Goal: Task Accomplishment & Management: Use online tool/utility

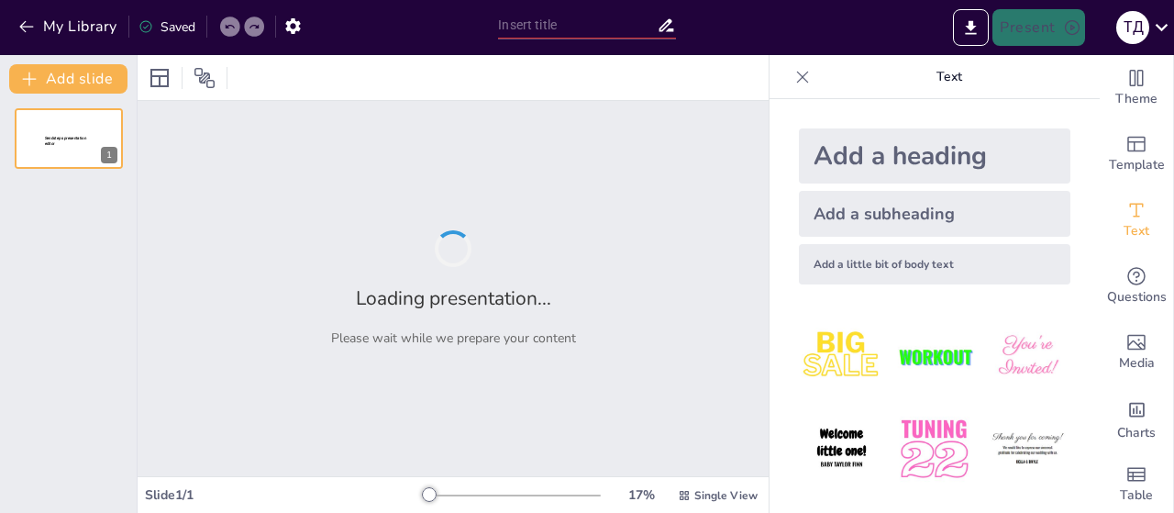
type input "[PERSON_NAME]: Розробка нових технологій у сфері інформаційних технологій"
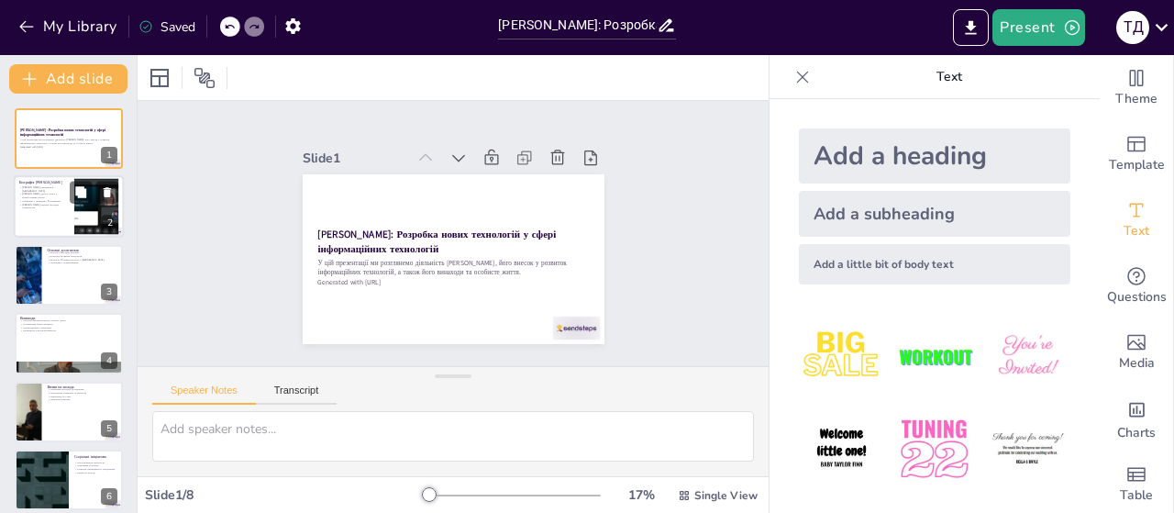
click at [62, 202] on p "Працював у провідних IT-компаніях" at bounding box center [44, 202] width 50 height 4
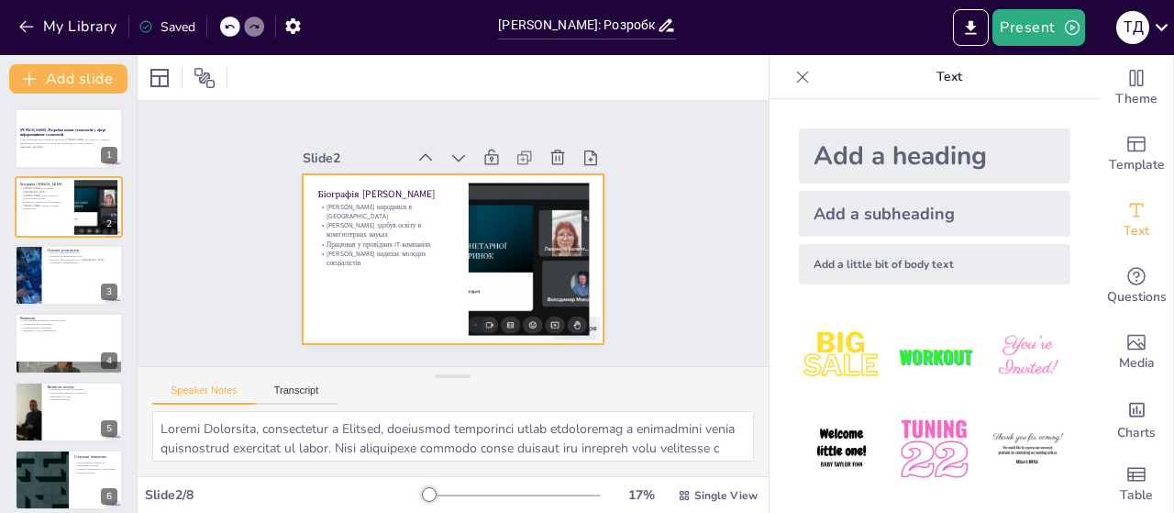
click at [403, 269] on div at bounding box center [450, 259] width 317 height 200
click at [67, 282] on div at bounding box center [69, 275] width 110 height 62
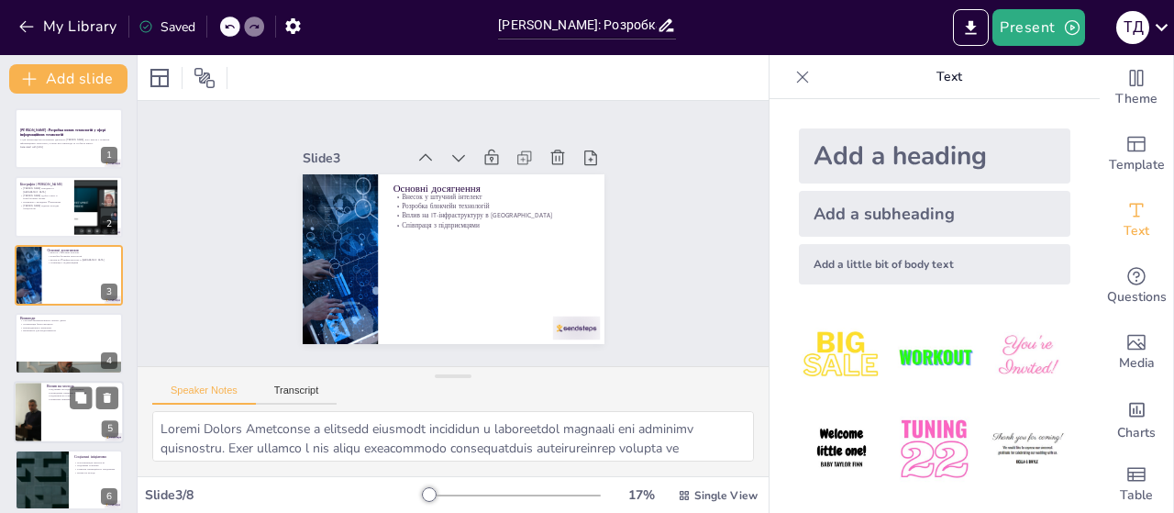
click at [54, 398] on p "Практичні навички" at bounding box center [83, 399] width 72 height 4
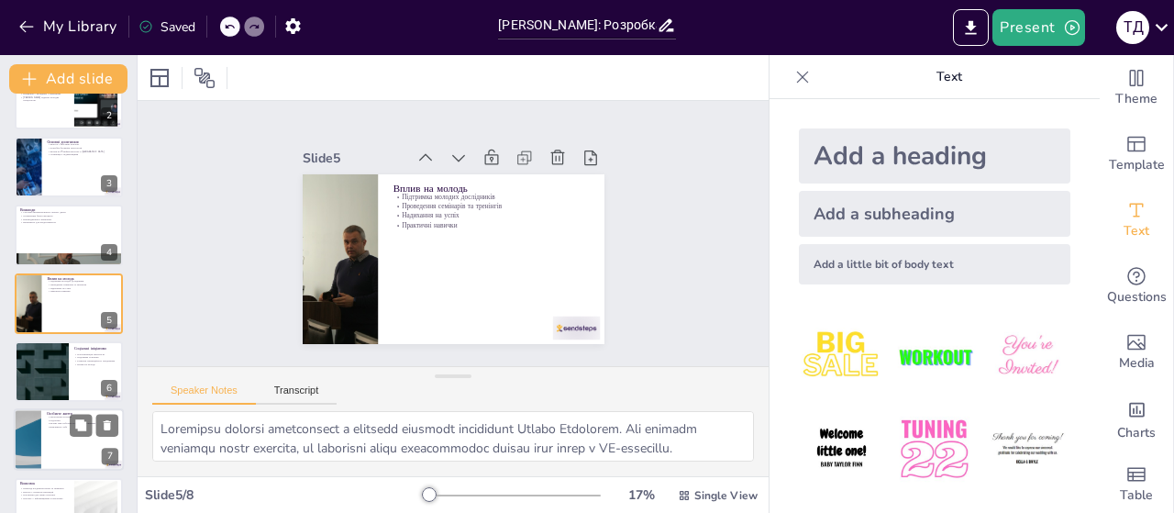
click at [57, 449] on div at bounding box center [69, 440] width 110 height 62
click at [57, 486] on p "Приклад поєднання науки та практики" at bounding box center [44, 488] width 49 height 4
type textarea "Приклад Сергія Кравченка демонструє, як важливо поєднувати теорію з практикою. …"
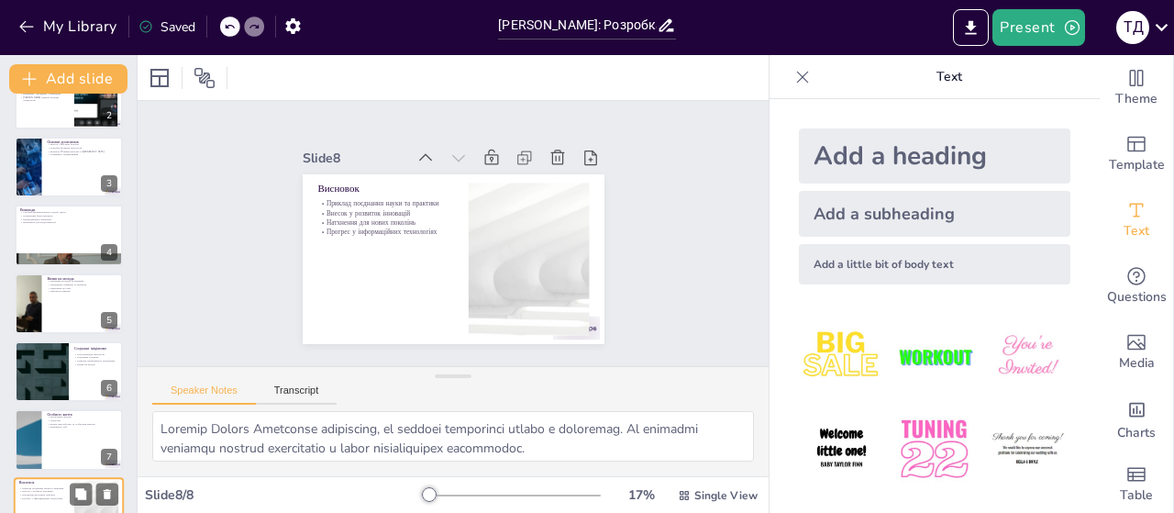
scroll to position [149, 0]
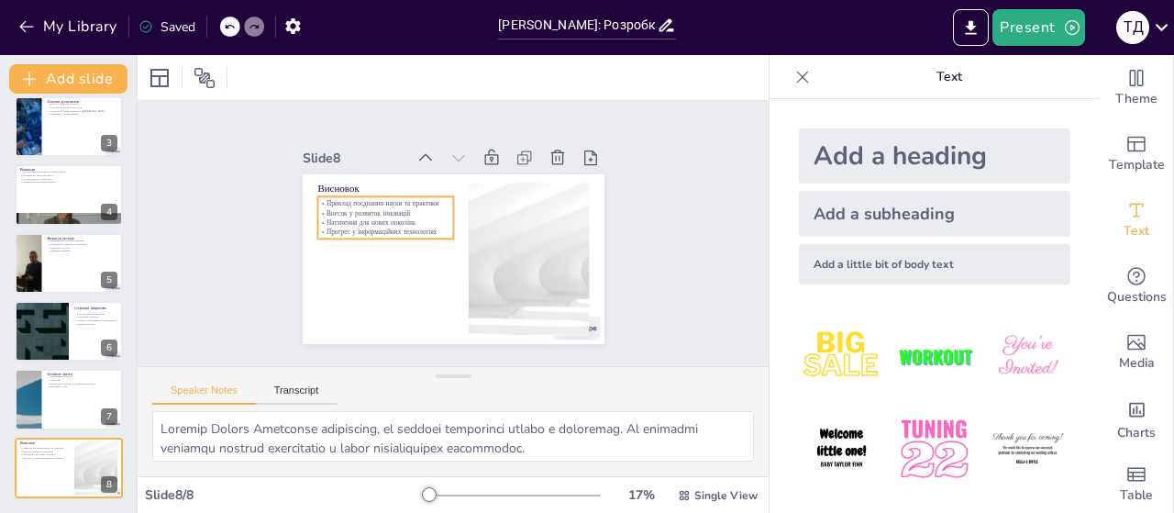
click at [355, 217] on p "Натхнення для нових поколінь" at bounding box center [387, 216] width 136 height 24
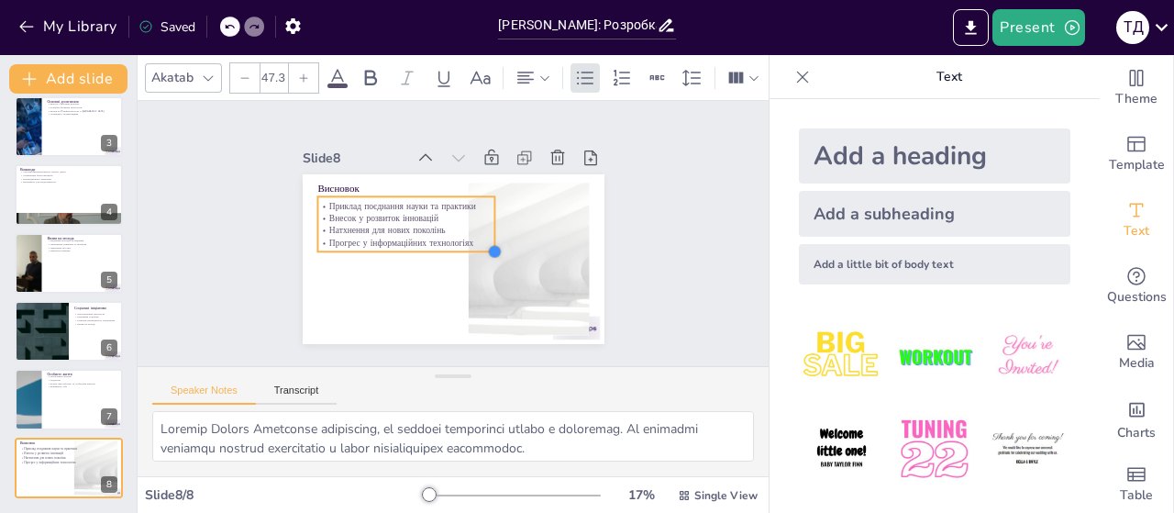
drag, startPoint x: 438, startPoint y: 230, endPoint x: 446, endPoint y: 252, distance: 23.2
click at [446, 252] on div "Висновок Приклад поєднання науки та практики Внесок у розвиток інновацій Натхне…" at bounding box center [454, 259] width 302 height 170
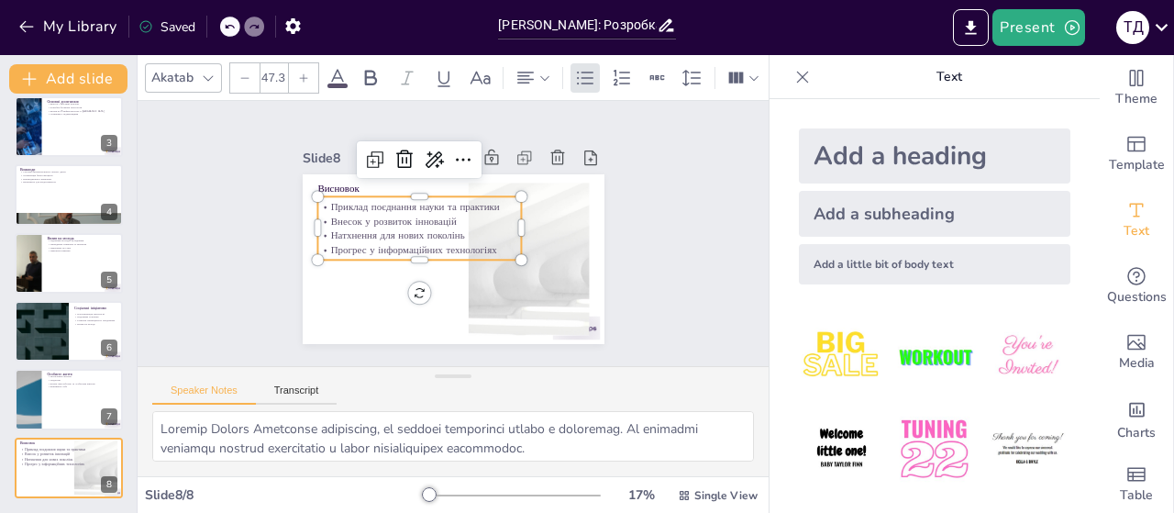
type input "48"
click at [423, 258] on div at bounding box center [416, 266] width 205 height 36
click at [694, 266] on div "Slide 1 [PERSON_NAME]: Розробка нових технологій у сфері інформаційних технолог…" at bounding box center [453, 233] width 631 height 265
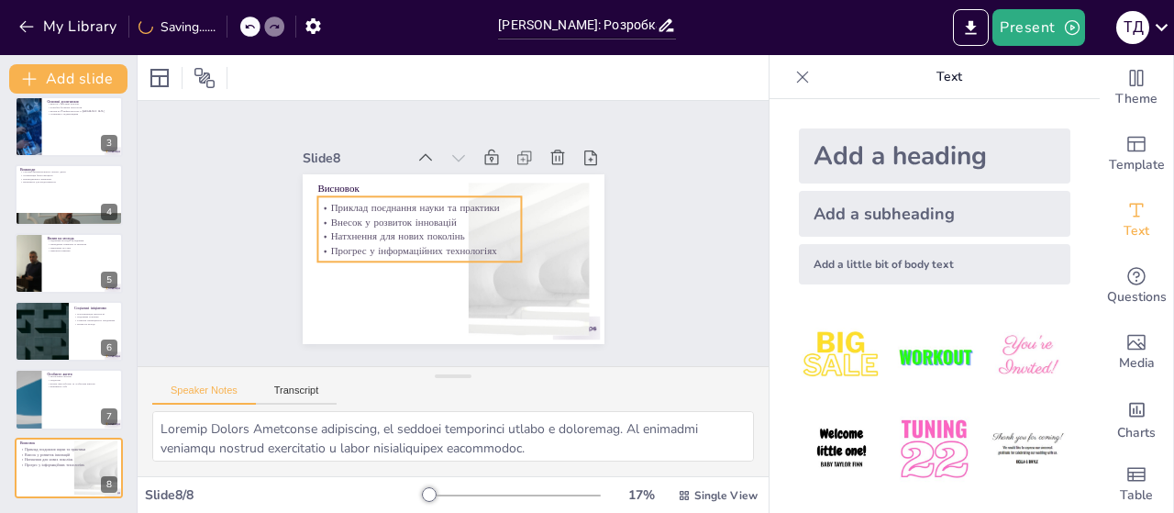
click at [471, 229] on p "Натхнення для нових поколінь" at bounding box center [419, 236] width 204 height 14
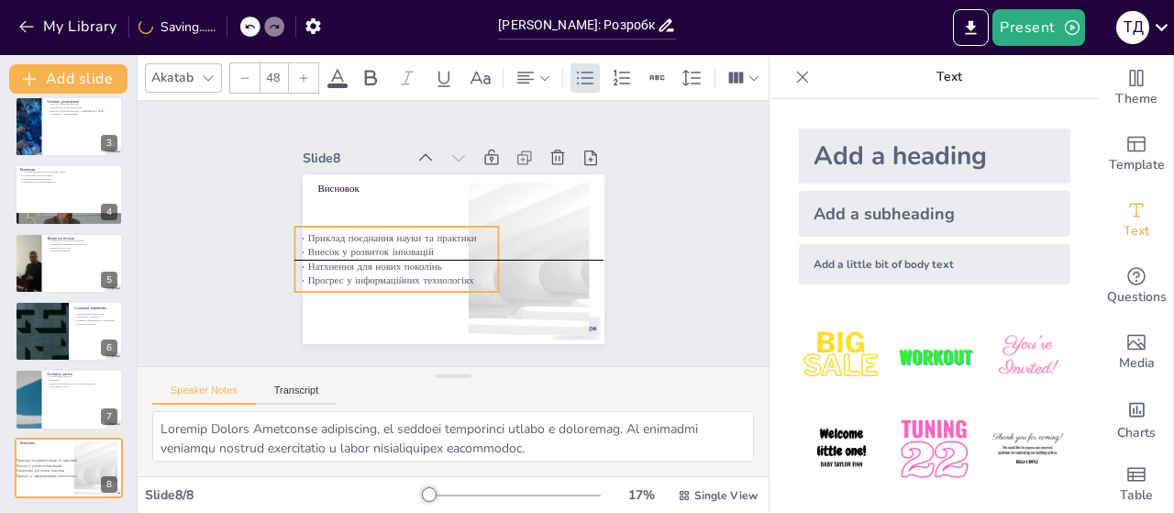
drag, startPoint x: 405, startPoint y: 249, endPoint x: 382, endPoint y: 276, distance: 35.1
click at [382, 276] on p "Прогрес у інформаційних технологіях" at bounding box center [392, 274] width 205 height 35
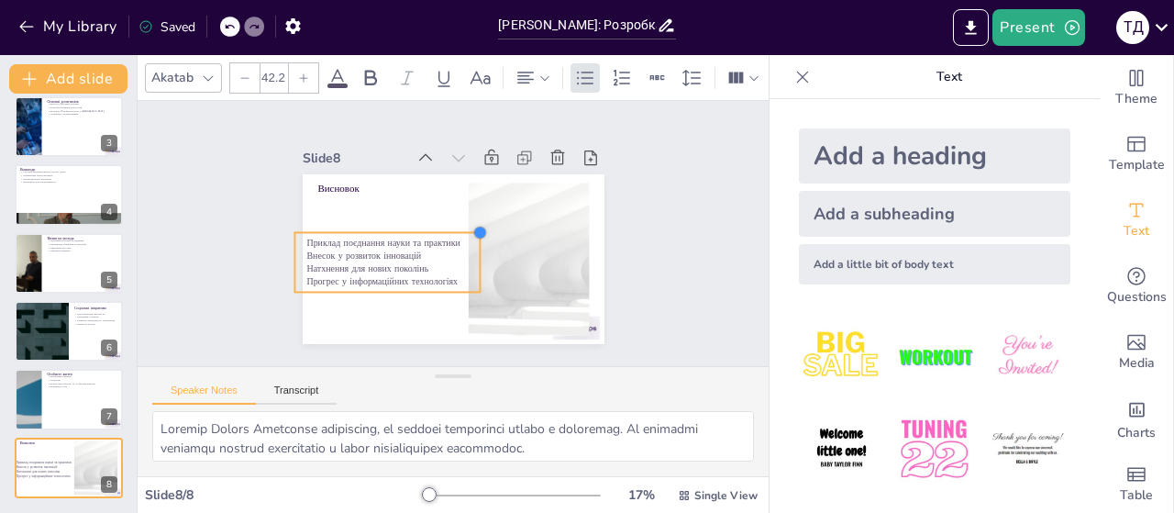
type input "42"
drag, startPoint x: 479, startPoint y: 216, endPoint x: 453, endPoint y: 230, distance: 29.6
click at [464, 230] on div at bounding box center [472, 236] width 17 height 17
click at [645, 234] on div "Slide 1 [PERSON_NAME]: Розробка нових технологій у сфері інформаційних технолог…" at bounding box center [454, 234] width 656 height 330
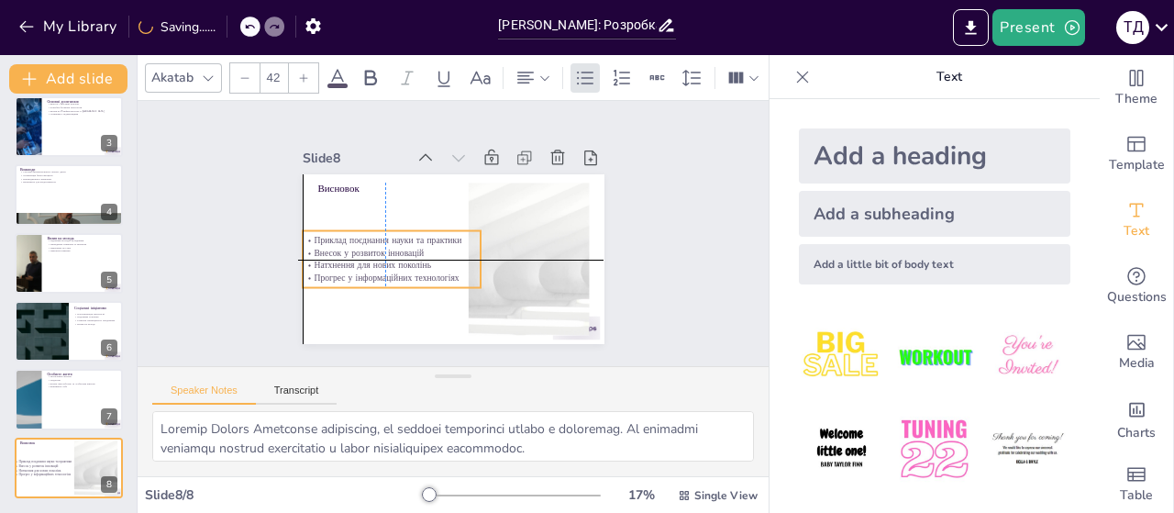
click at [389, 247] on p "Внесок у розвиток інновацій" at bounding box center [392, 253] width 178 height 12
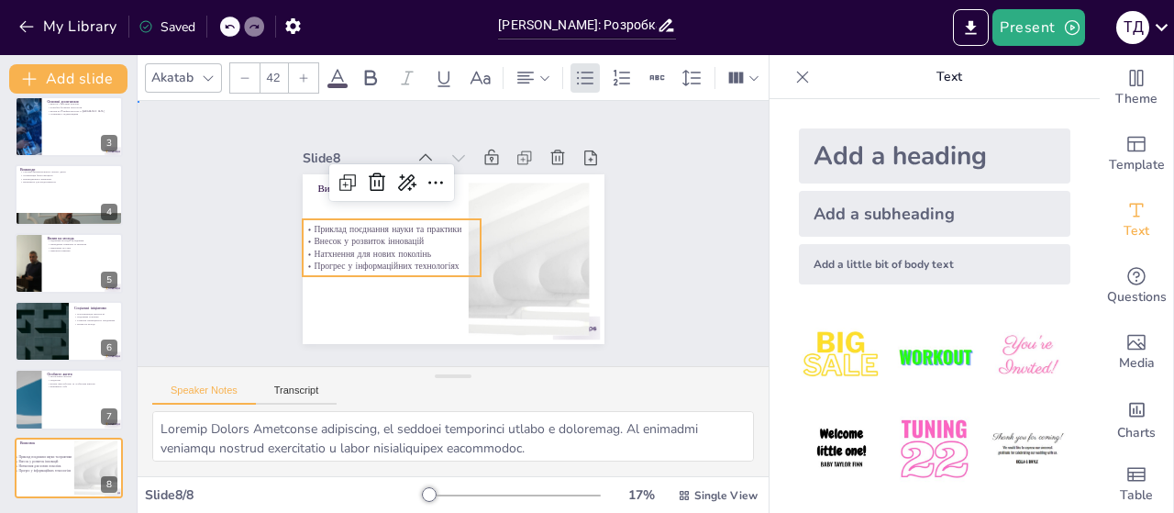
drag, startPoint x: 734, startPoint y: 198, endPoint x: 693, endPoint y: 198, distance: 40.4
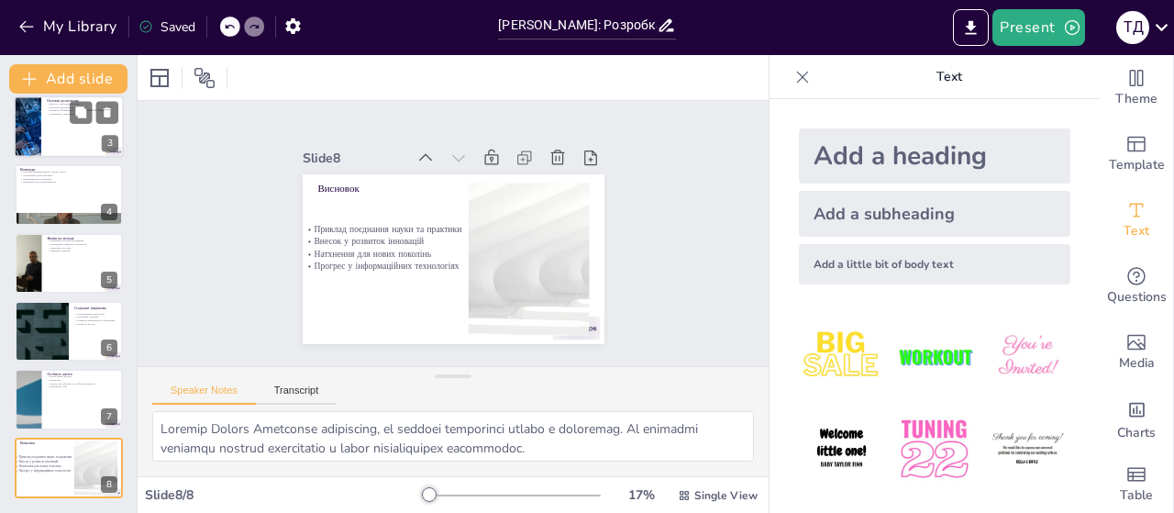
click at [47, 122] on div at bounding box center [69, 126] width 110 height 62
type textarea "Loremi Dolors Ametconse a elitsedd eiusmodt incididun u laboreetdol magnaali en…"
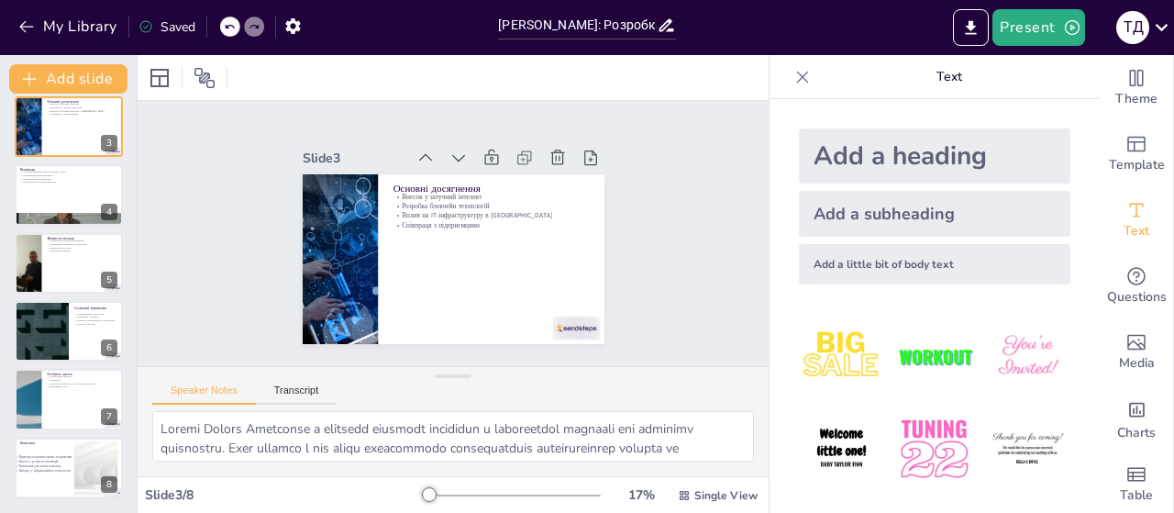
scroll to position [0, 0]
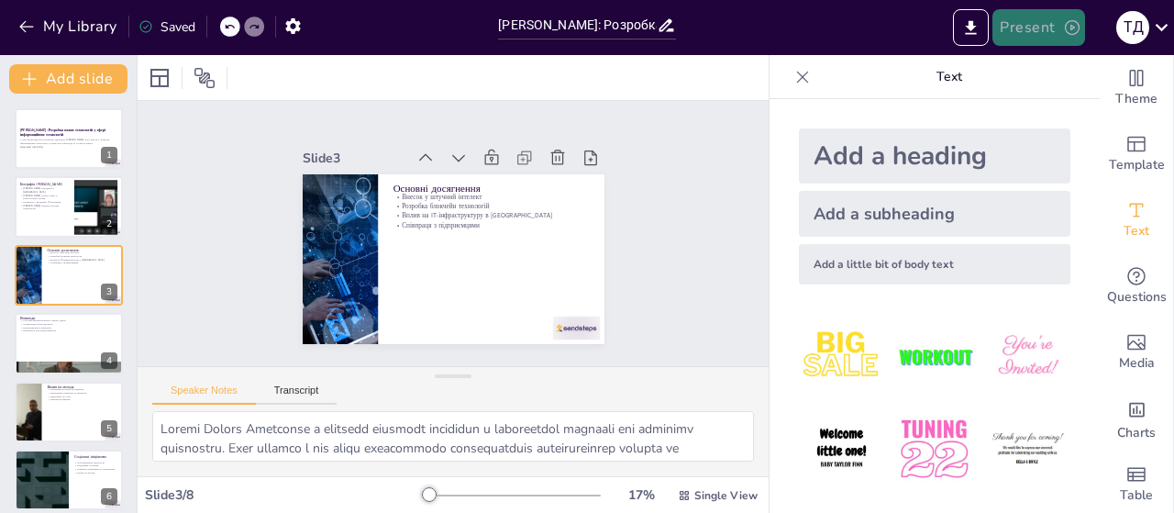
click at [1025, 33] on button "Present" at bounding box center [1038, 27] width 92 height 37
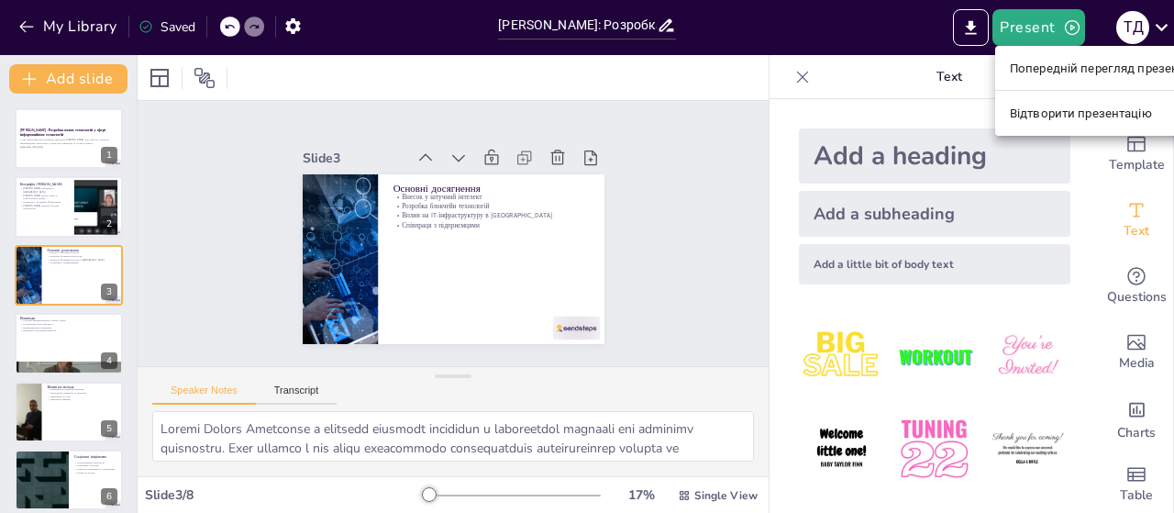
click at [1047, 116] on font "Відтворити презентацію" at bounding box center [1081, 113] width 142 height 14
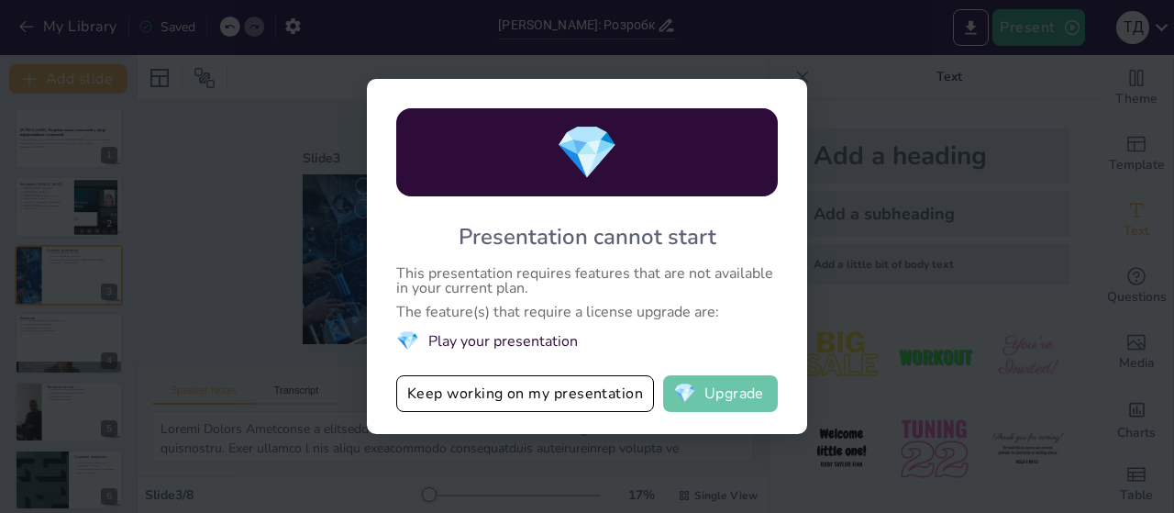
click at [704, 397] on button "💎 Upgrade" at bounding box center [720, 393] width 115 height 37
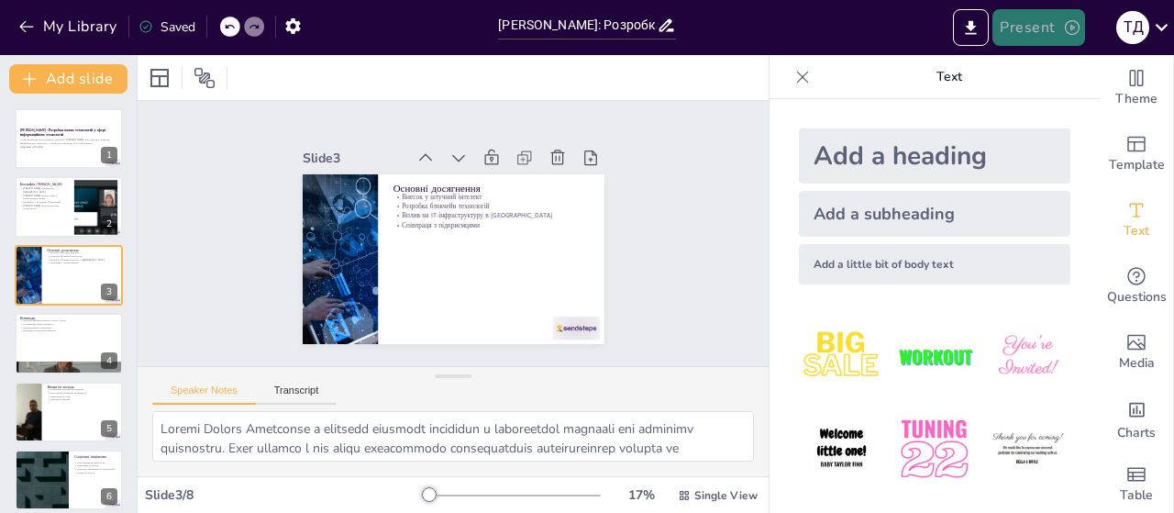
click at [1027, 27] on button "Present" at bounding box center [1038, 27] width 92 height 37
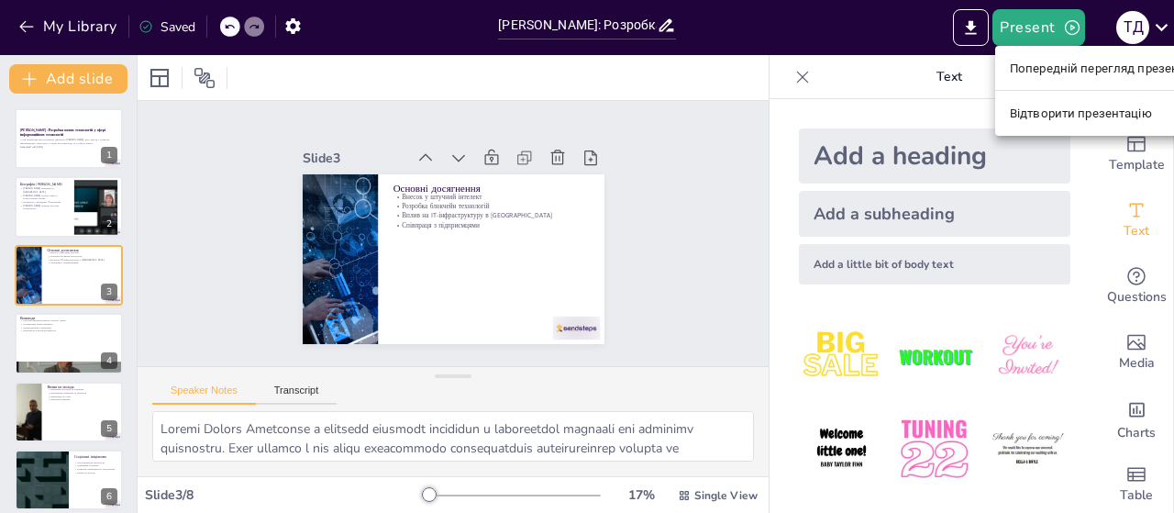
click at [1044, 80] on li "Попередній перегляд презентації" at bounding box center [1107, 67] width 224 height 29
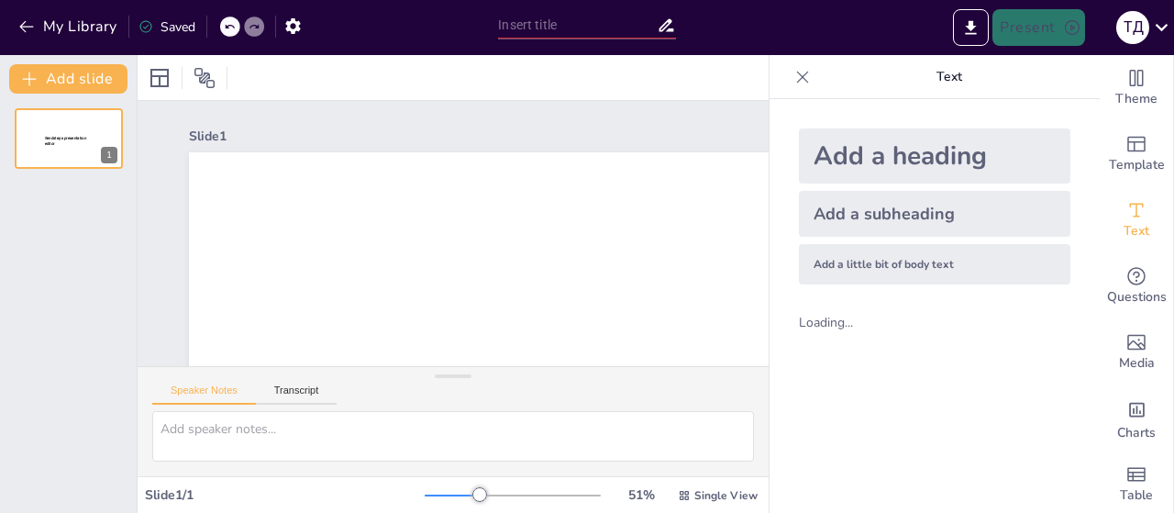
type input "[PERSON_NAME]: Розробка нових технологій у сфері інформаційних технологій"
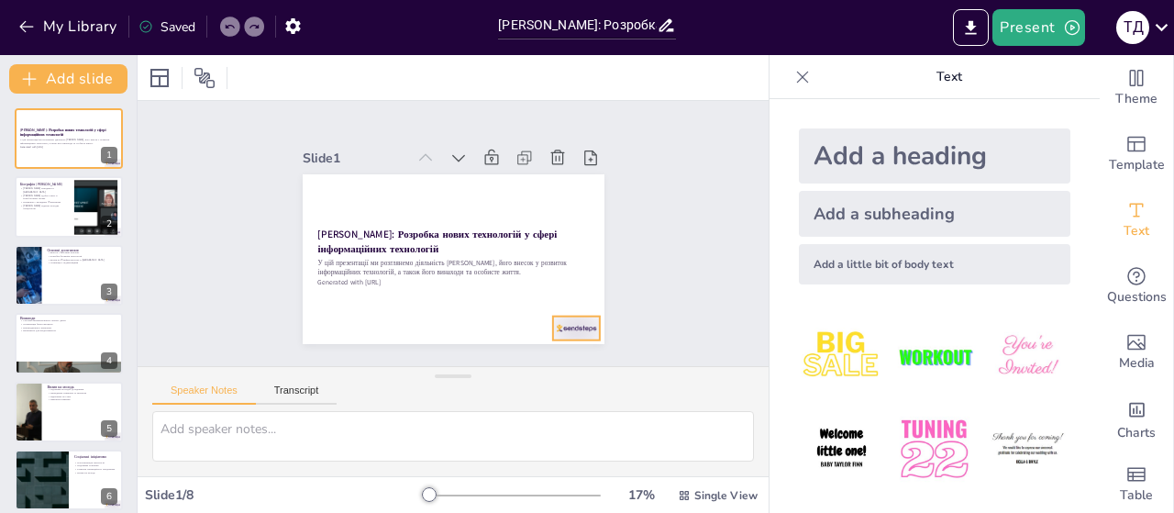
click at [556, 324] on div at bounding box center [575, 328] width 47 height 24
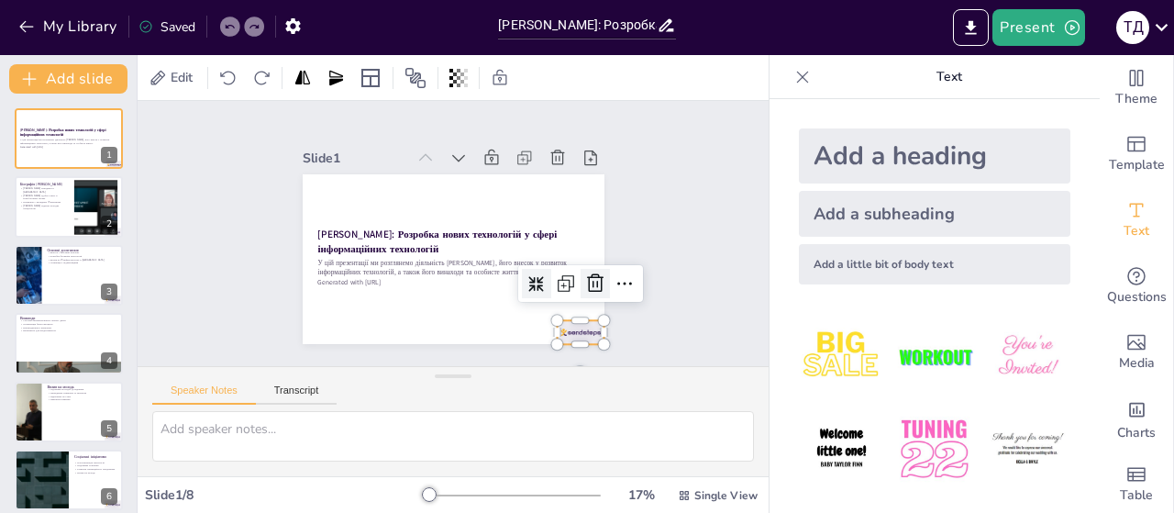
click at [584, 272] on icon at bounding box center [595, 283] width 22 height 22
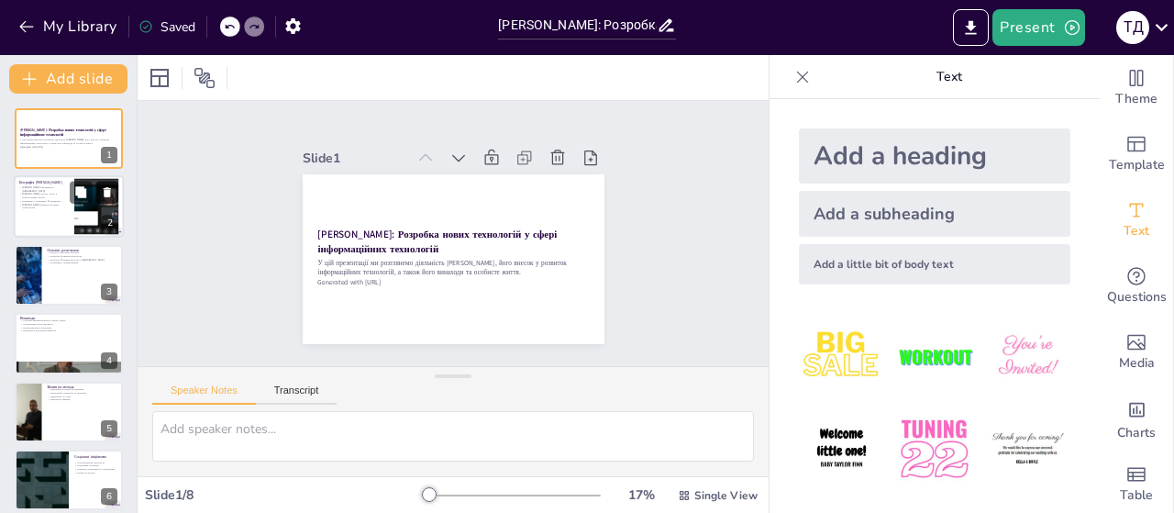
click at [103, 204] on button at bounding box center [107, 193] width 22 height 22
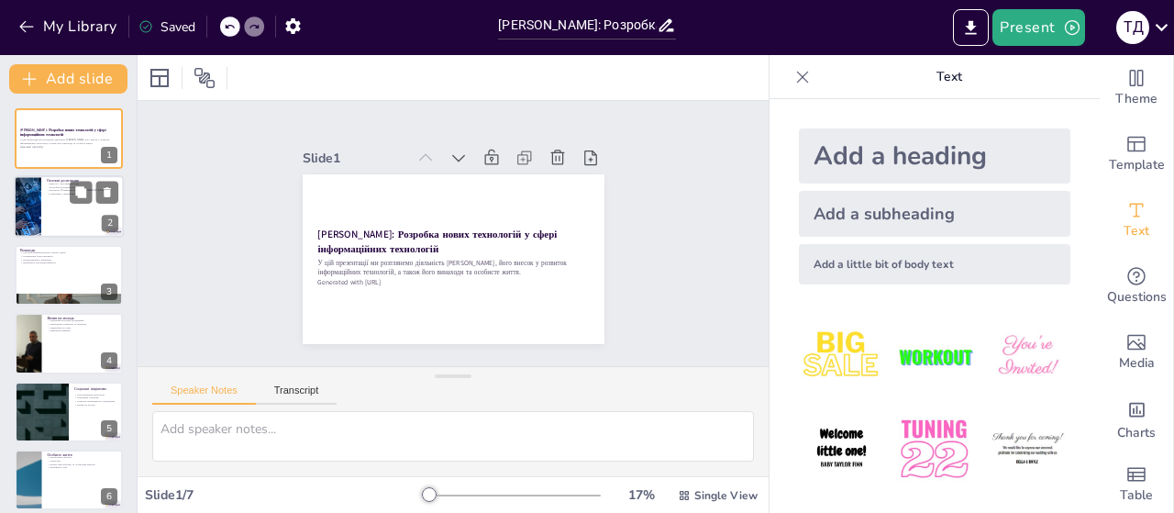
click at [73, 211] on div at bounding box center [69, 207] width 110 height 62
type textarea "Loremi Dolors Ametconse a elitsedd eiusmodt incididun u laboreetdol magnaali en…"
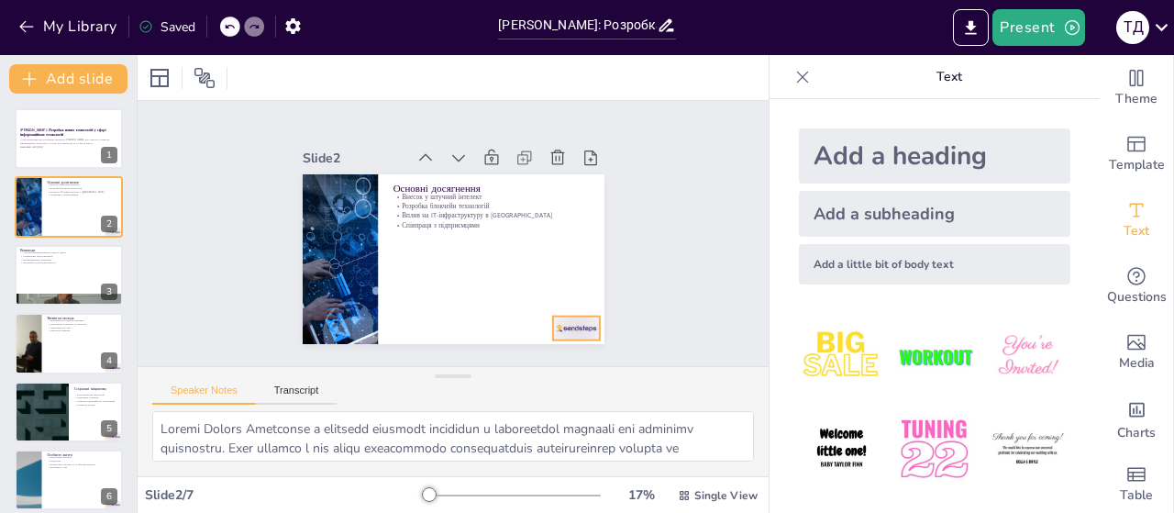
click at [557, 318] on div at bounding box center [575, 328] width 47 height 24
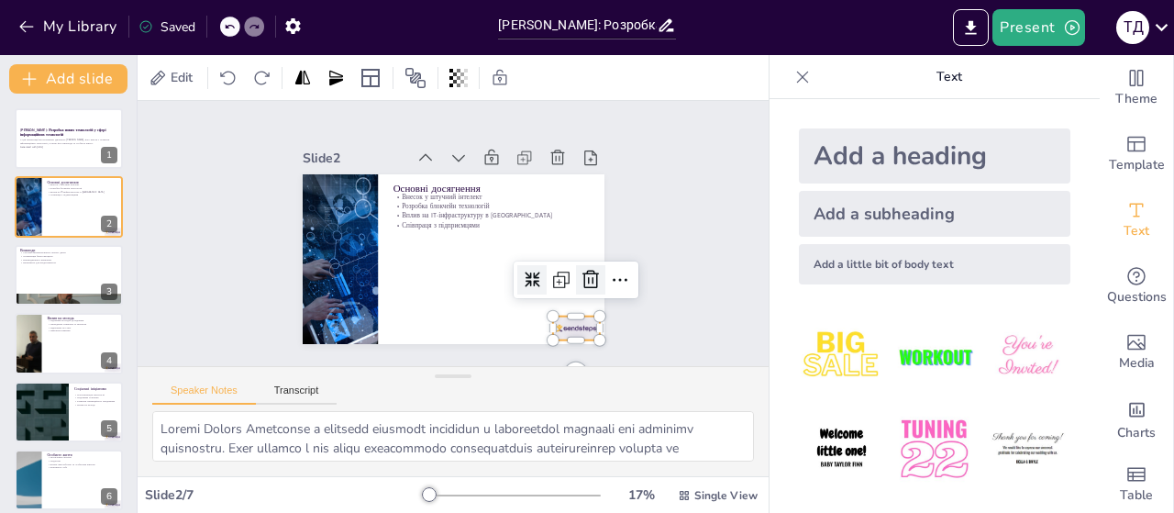
click at [580, 276] on icon at bounding box center [591, 280] width 22 height 22
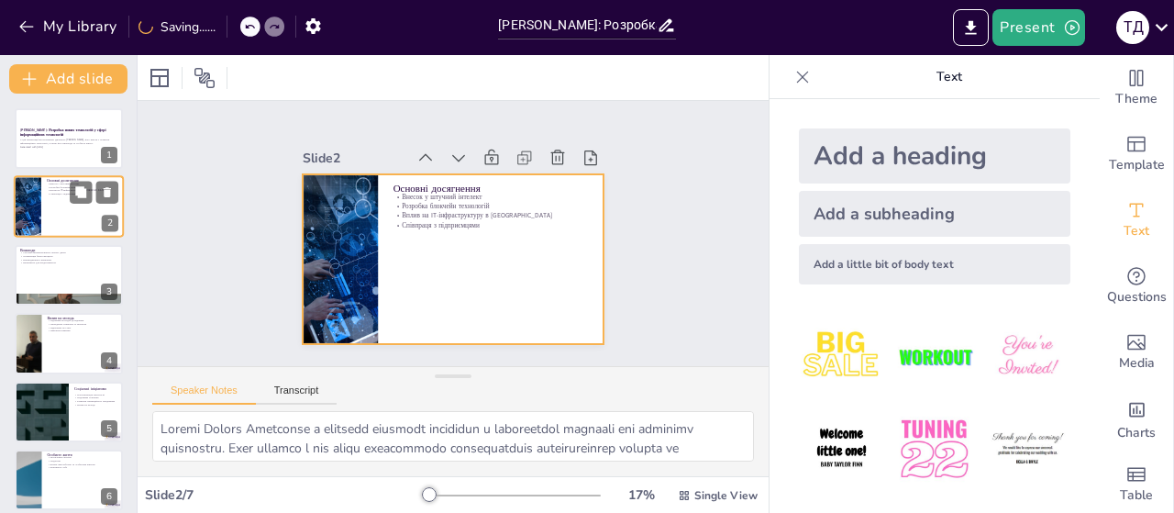
click at [86, 221] on div at bounding box center [69, 207] width 110 height 62
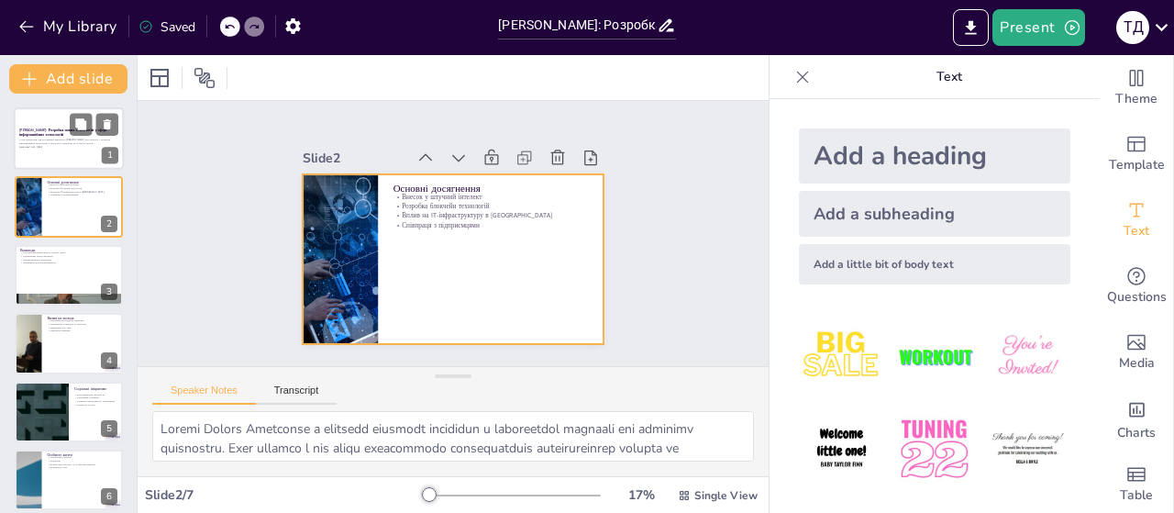
click at [68, 128] on strong "[PERSON_NAME]: Розробка нових технологій у сфері інформаційних технологій" at bounding box center [62, 132] width 87 height 10
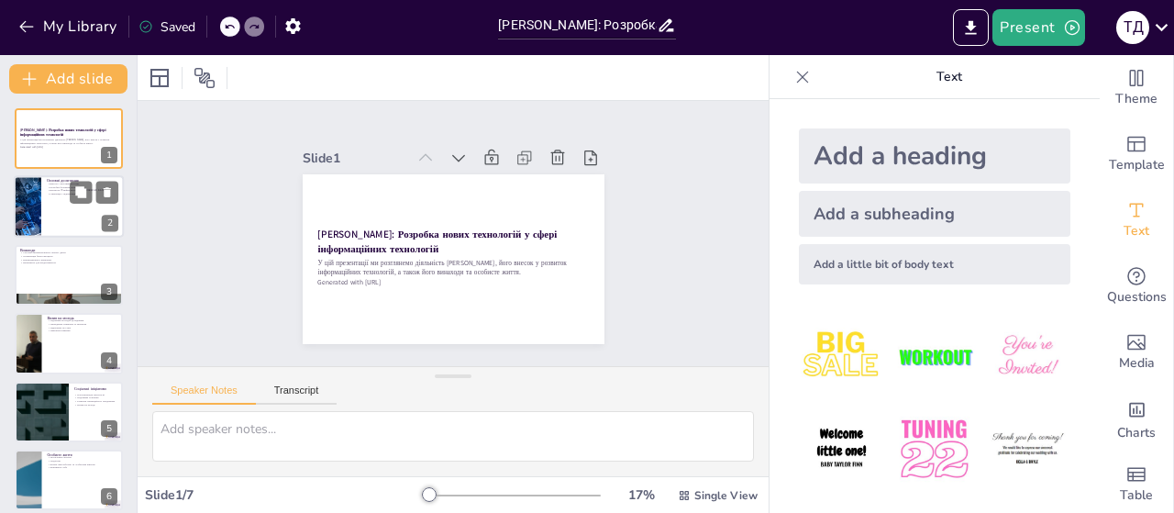
click at [64, 210] on div at bounding box center [69, 207] width 110 height 62
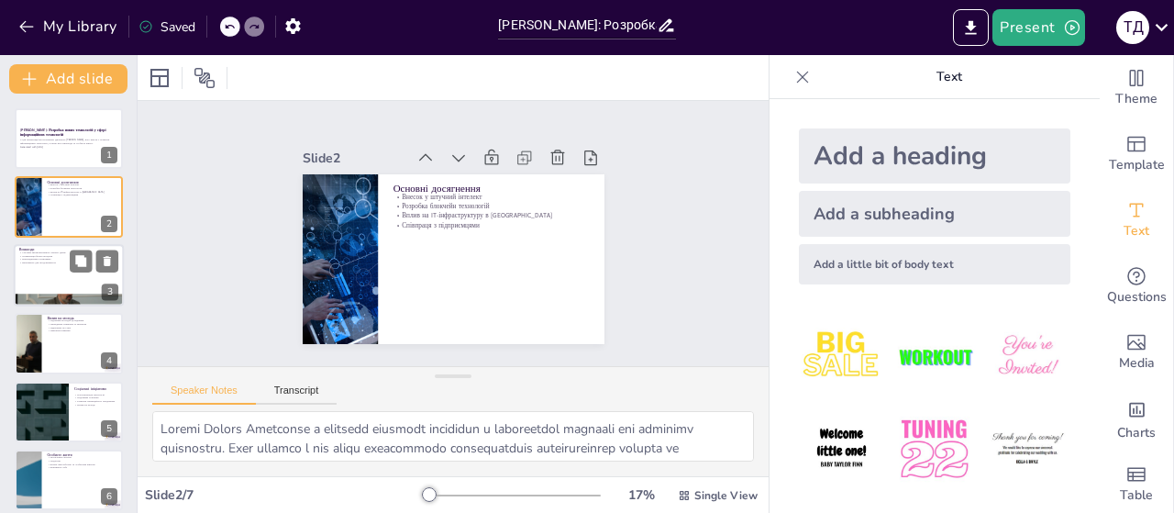
click at [67, 283] on div at bounding box center [69, 275] width 110 height 62
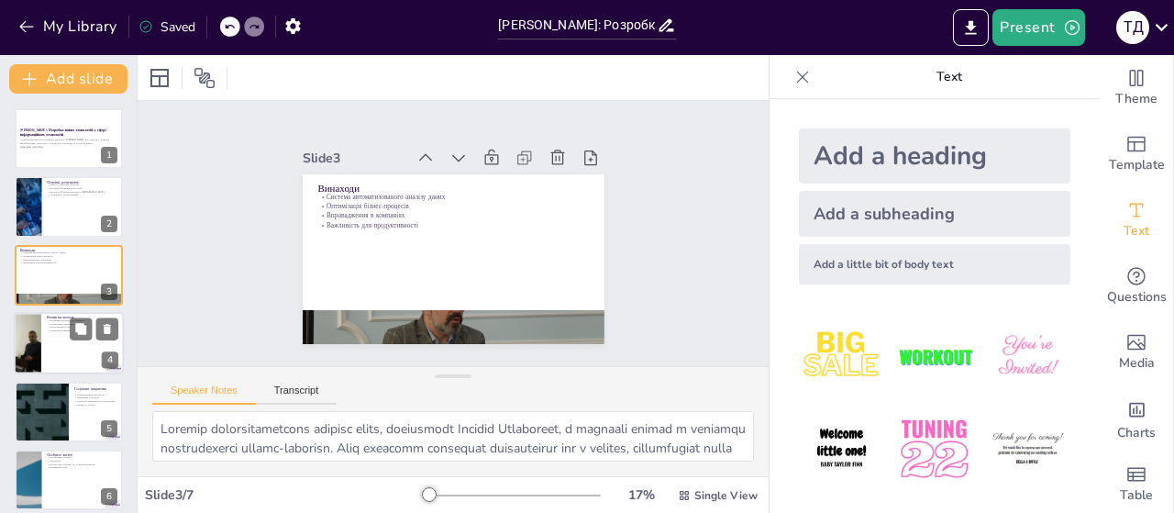
click at [51, 345] on div at bounding box center [69, 343] width 110 height 62
click at [51, 382] on div at bounding box center [42, 412] width 108 height 61
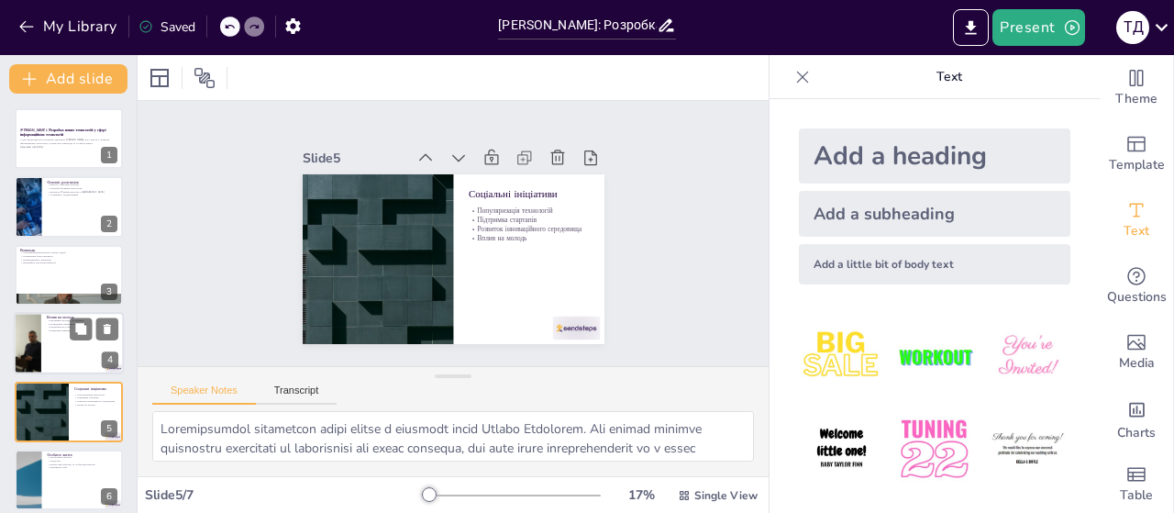
scroll to position [80, 0]
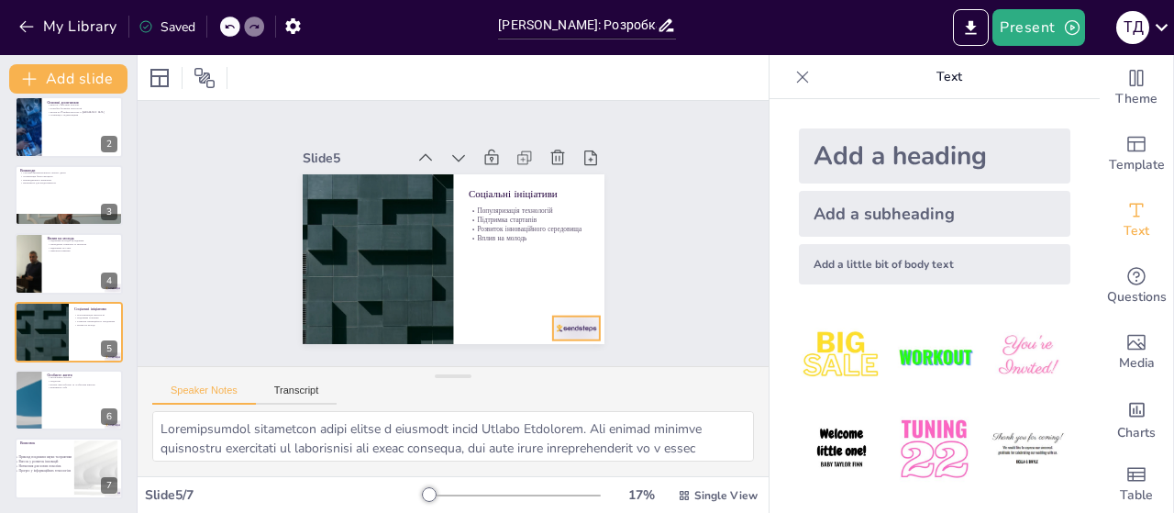
click at [558, 324] on div at bounding box center [575, 328] width 47 height 24
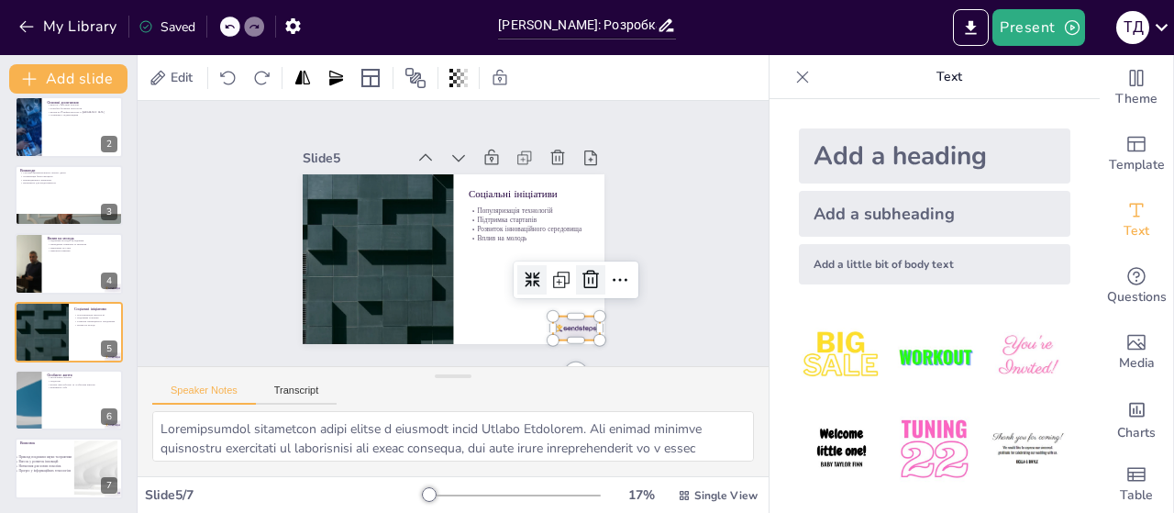
click at [580, 271] on icon at bounding box center [591, 280] width 22 height 22
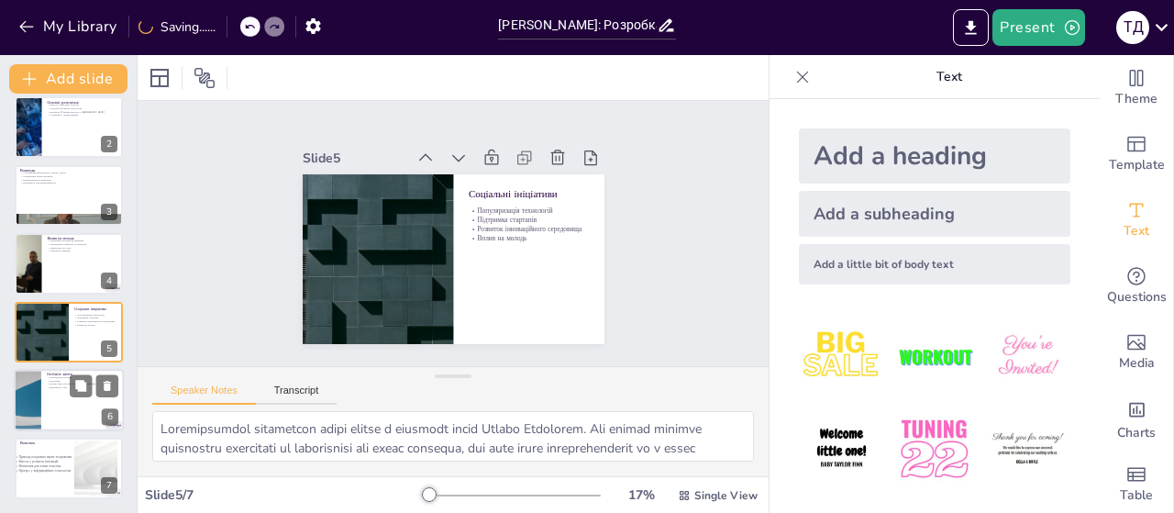
click at [63, 388] on p "Важливість хобі" at bounding box center [83, 387] width 72 height 4
type textarea "Loremipsum dolorsi ametconse Adipis elitseddoeiu tempori utlab et dolorem, aliq…"
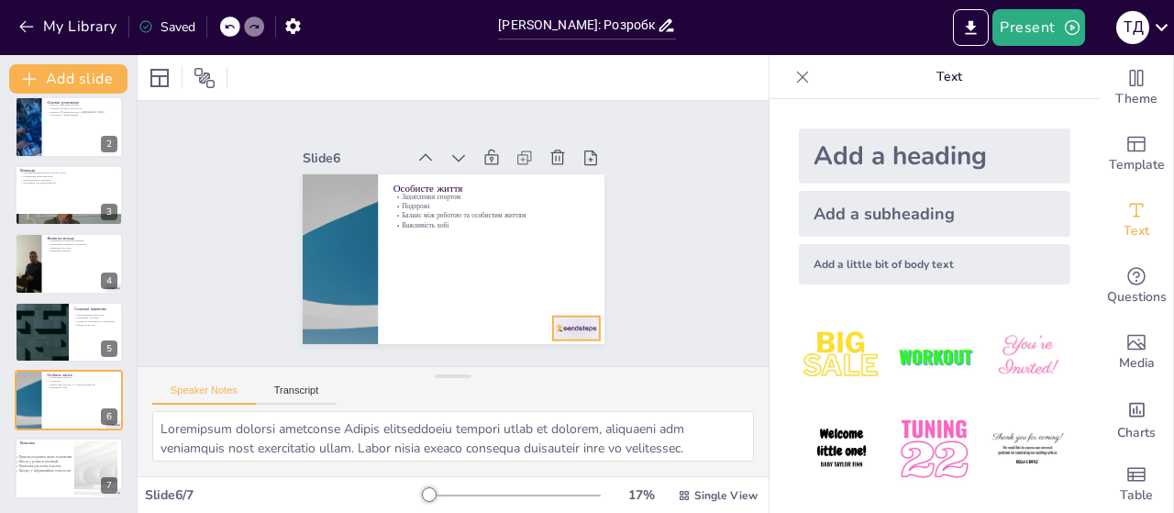
click at [570, 322] on div at bounding box center [575, 328] width 47 height 24
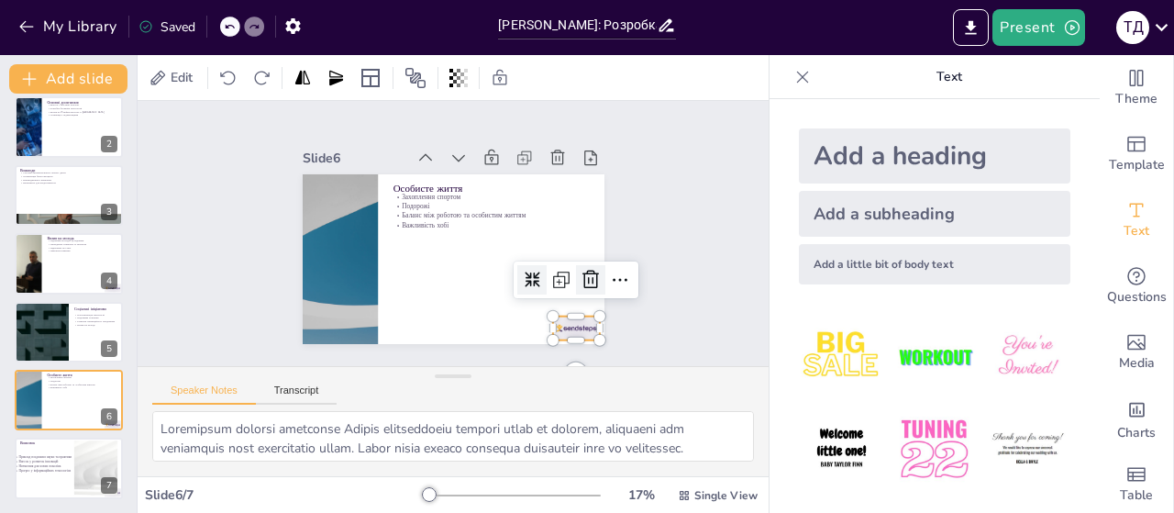
click at [583, 271] on icon at bounding box center [590, 279] width 17 height 18
